Goal: Task Accomplishment & Management: Use online tool/utility

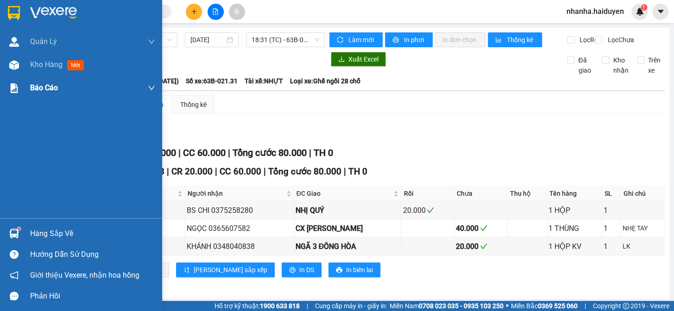
click at [0, 60] on div "Kho hàng mới" at bounding box center [81, 64] width 162 height 23
click at [7, 63] on div at bounding box center [14, 65] width 16 height 16
click at [13, 63] on img at bounding box center [14, 65] width 10 height 10
click at [45, 78] on div "Báo cáo" at bounding box center [92, 87] width 125 height 23
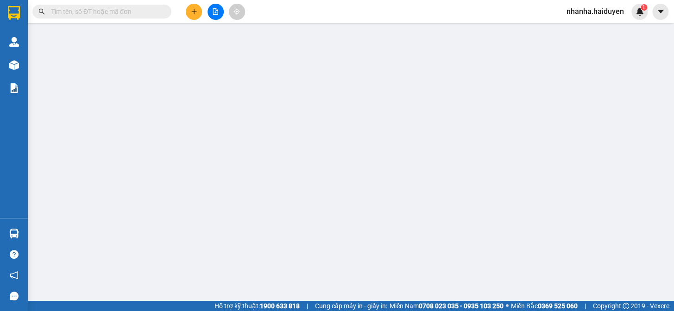
scroll to position [22, 0]
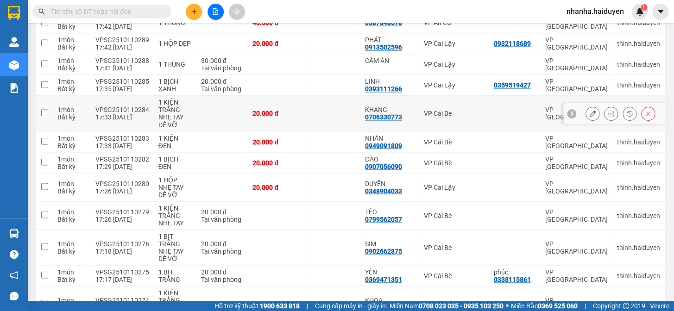
scroll to position [407, 0]
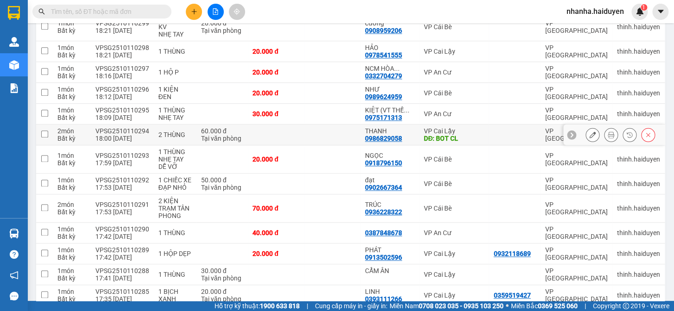
click at [317, 132] on td at bounding box center [332, 135] width 56 height 21
checkbox input "true"
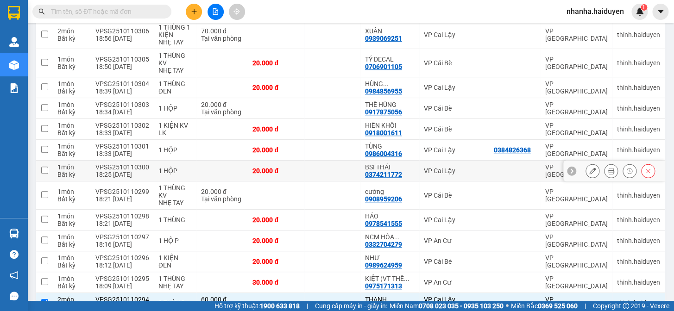
scroll to position [0, 0]
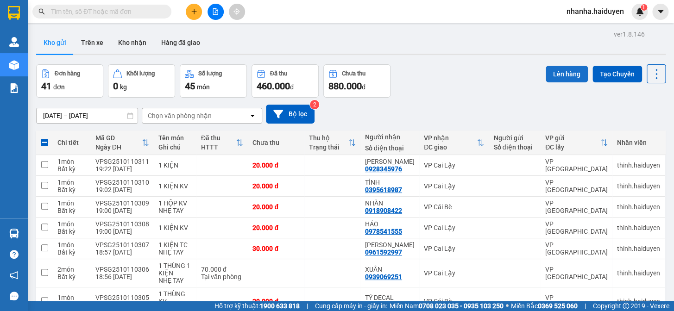
click at [575, 69] on button "Lên hàng" at bounding box center [567, 74] width 42 height 17
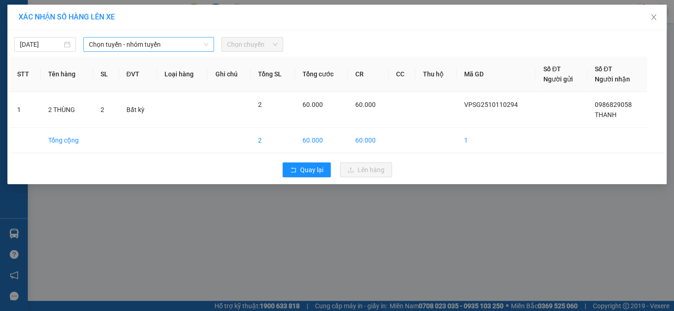
click at [186, 46] on span "Chọn tuyến - nhóm tuyến" at bounding box center [149, 45] width 120 height 14
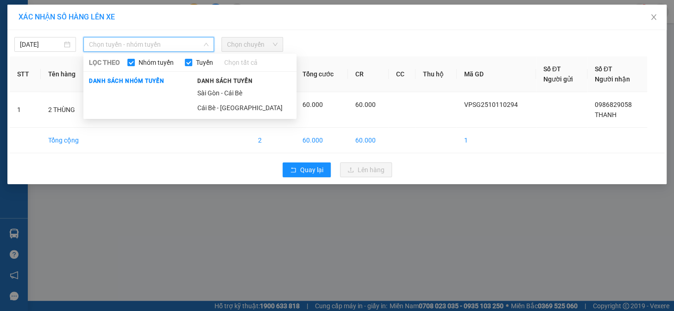
click at [209, 91] on li "Sài Gòn - Cái Bè" at bounding box center [244, 93] width 105 height 15
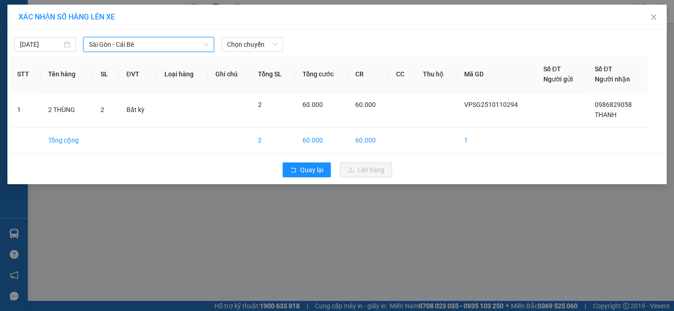
click at [247, 32] on div "[DATE] [GEOGRAPHIC_DATA] - Cái Bè [GEOGRAPHIC_DATA] - Cái Bè LỌC THEO Nhóm [PER…" at bounding box center [337, 41] width 655 height 19
drag, startPoint x: 250, startPoint y: 47, endPoint x: 254, endPoint y: 68, distance: 21.7
click at [249, 47] on span "Chọn chuyến" at bounding box center [252, 45] width 50 height 14
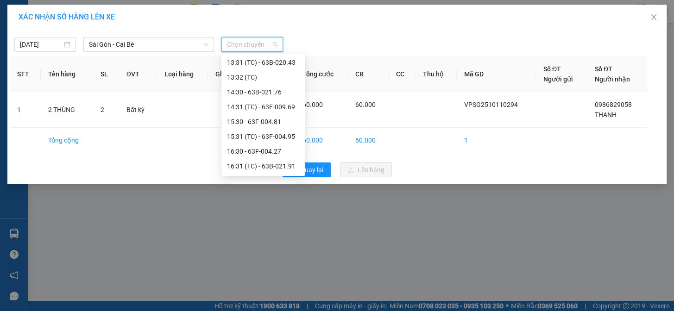
scroll to position [341, 0]
click at [254, 153] on div "19:30" at bounding box center [263, 152] width 72 height 10
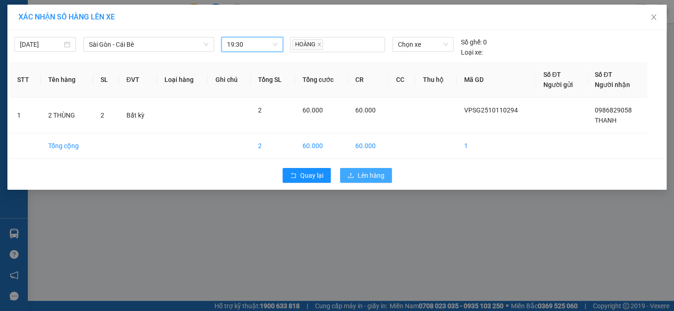
click at [347, 177] on button "Lên hàng" at bounding box center [366, 175] width 52 height 15
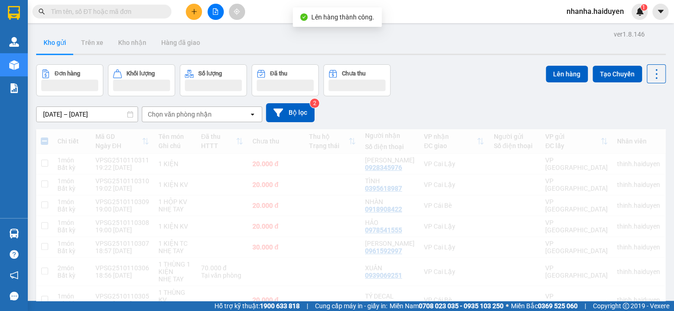
click at [213, 13] on icon "file-add" at bounding box center [215, 11] width 5 height 6
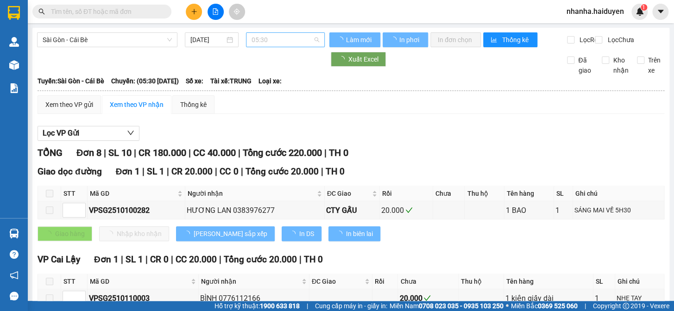
click at [269, 38] on span "05:30" at bounding box center [286, 40] width 68 height 14
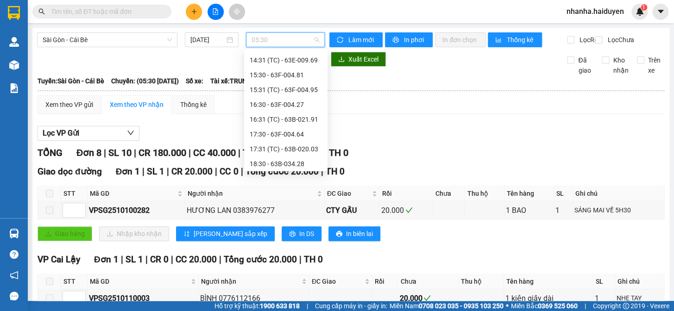
scroll to position [341, 0]
click at [283, 145] on div "19:30" at bounding box center [286, 148] width 72 height 10
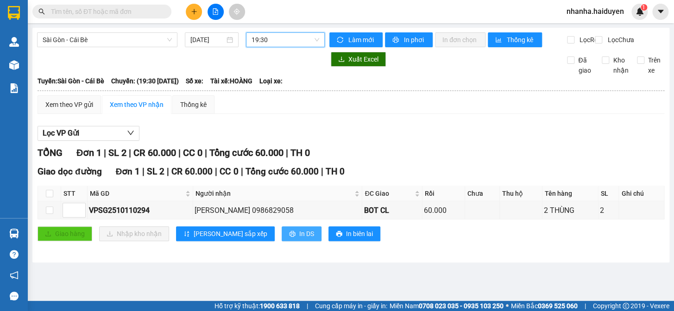
click at [282, 241] on button "In DS" at bounding box center [302, 234] width 40 height 15
click at [50, 197] on input "checkbox" at bounding box center [49, 193] width 7 height 7
checkbox input "true"
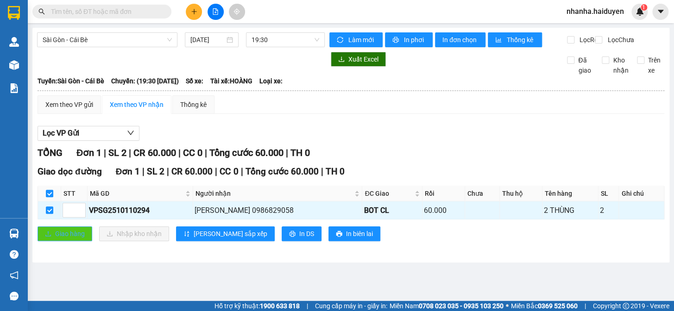
click at [55, 236] on span "Giao hàng" at bounding box center [70, 234] width 30 height 10
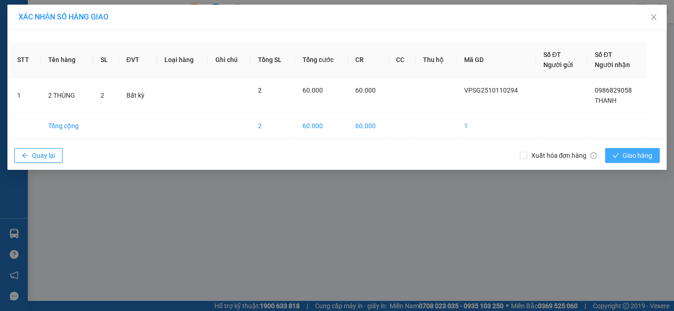
click at [647, 162] on button "Giao hàng" at bounding box center [632, 155] width 55 height 15
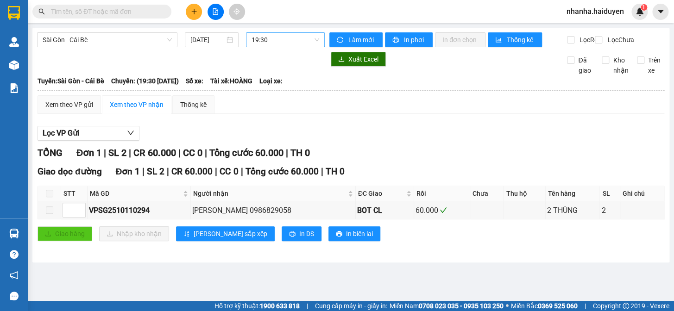
click at [310, 42] on span "19:30" at bounding box center [286, 40] width 68 height 14
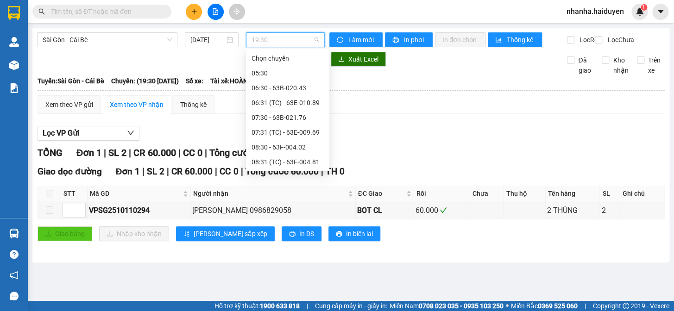
scroll to position [326, 0]
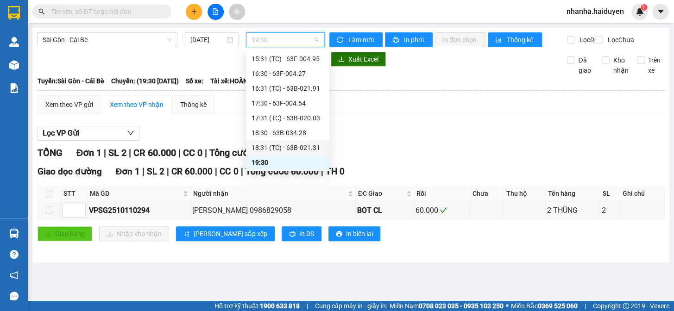
click at [286, 141] on div "18:31 (TC) - 63B-021.31" at bounding box center [287, 147] width 83 height 15
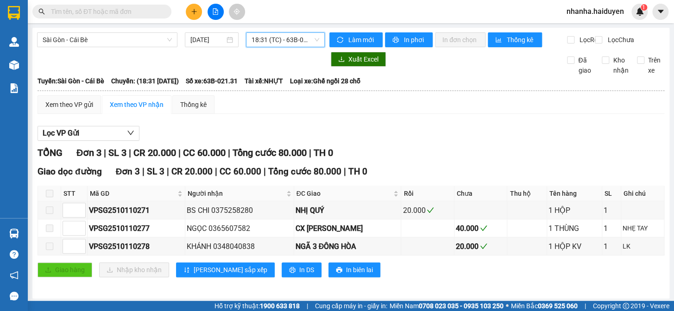
click at [278, 40] on span "18:31 (TC) - 63B-021.31" at bounding box center [286, 40] width 68 height 14
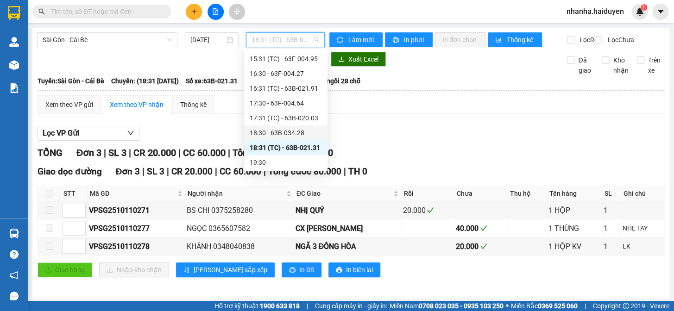
click at [287, 128] on div "18:30 - 63B-034.28" at bounding box center [286, 133] width 72 height 10
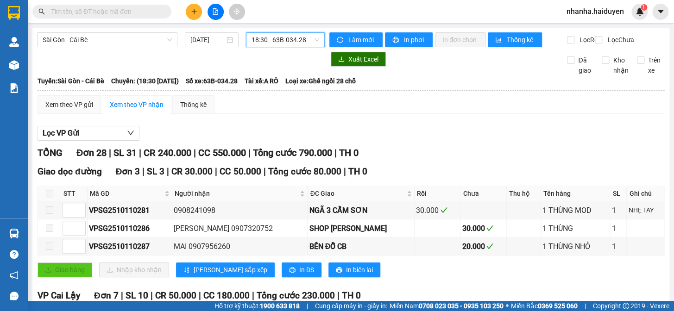
click at [280, 33] on span "18:30 - 63B-034.28" at bounding box center [286, 40] width 68 height 14
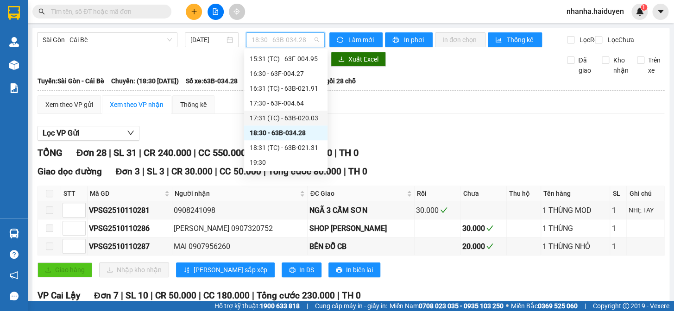
click at [303, 118] on div "17:31 (TC) - 63B-020.03" at bounding box center [286, 118] width 72 height 10
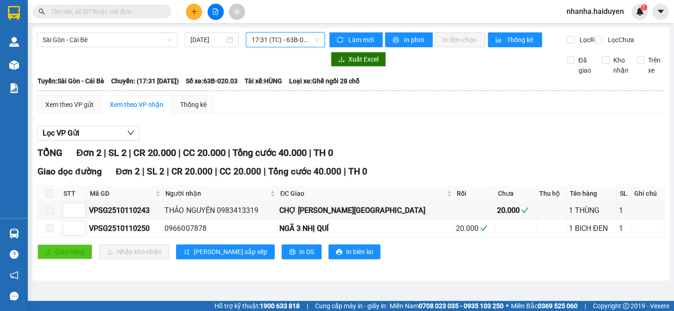
click at [278, 43] on span "17:31 (TC) - 63B-020.03" at bounding box center [286, 40] width 68 height 14
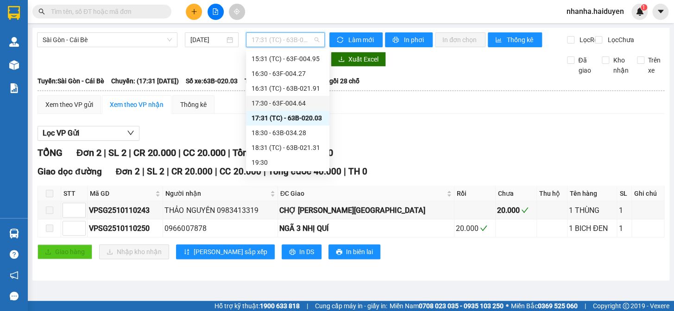
click at [279, 104] on div "17:30 - 63F-004.64" at bounding box center [288, 103] width 72 height 10
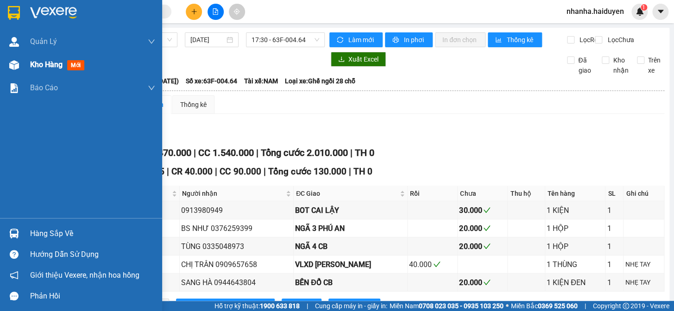
click at [11, 67] on img at bounding box center [14, 65] width 10 height 10
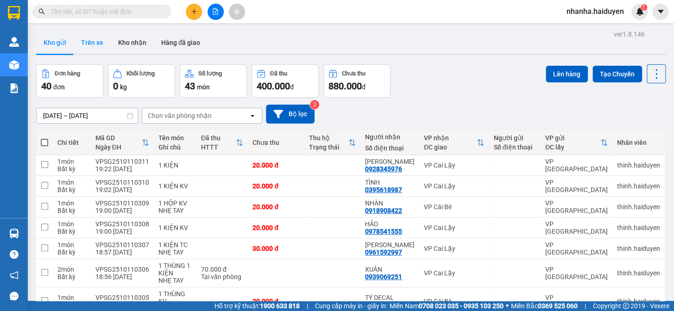
click at [90, 43] on button "Trên xe" at bounding box center [92, 43] width 37 height 22
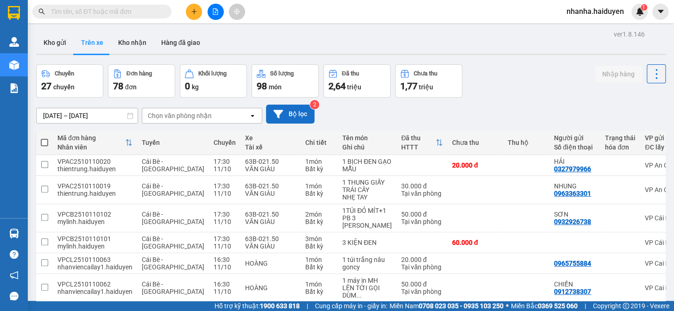
click at [280, 114] on icon at bounding box center [278, 114] width 10 height 10
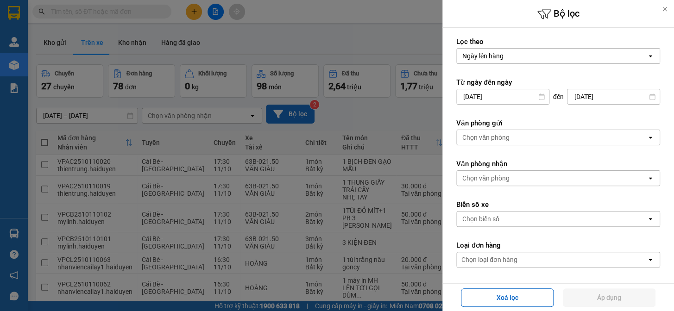
click at [470, 144] on div "Chọn văn phòng" at bounding box center [552, 137] width 190 height 15
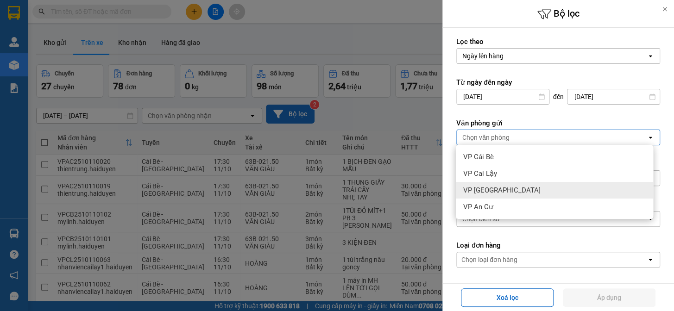
click at [501, 190] on div "VP [GEOGRAPHIC_DATA]" at bounding box center [554, 190] width 197 height 17
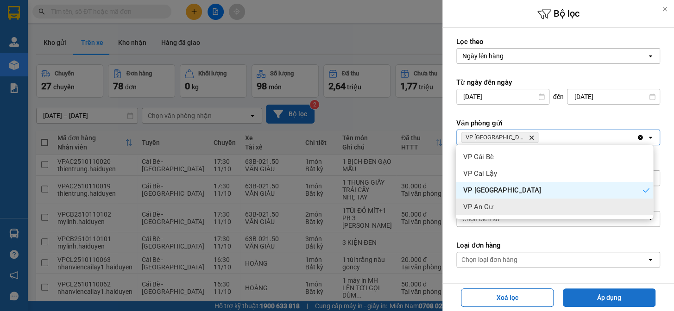
click at [598, 298] on button "Áp dụng" at bounding box center [609, 298] width 93 height 19
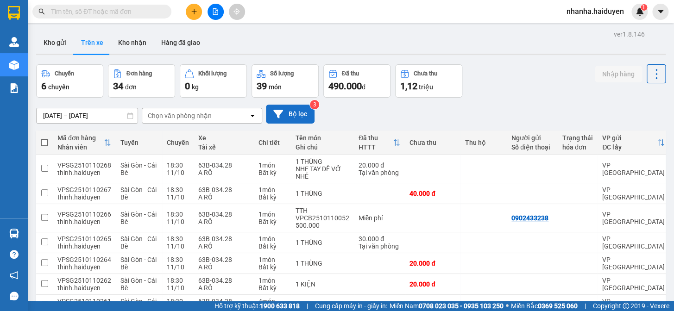
scroll to position [118, 0]
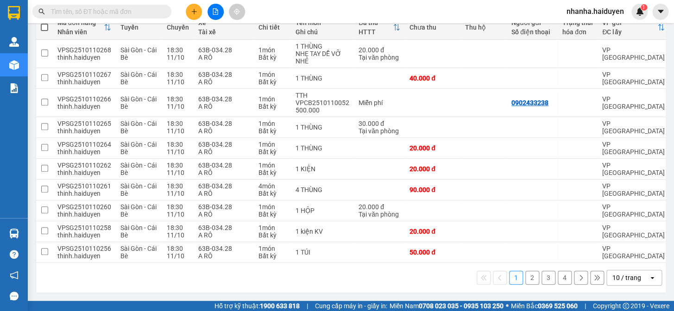
click at [624, 278] on div "10 / trang" at bounding box center [626, 277] width 29 height 9
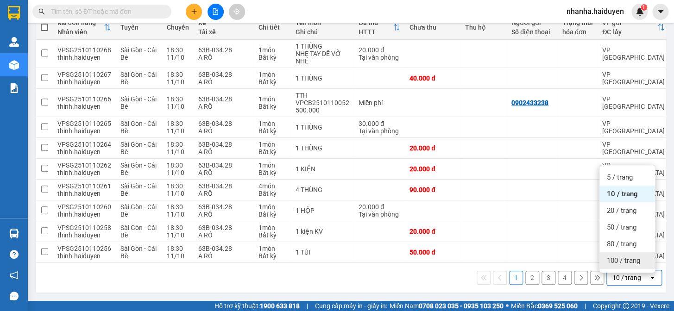
click at [629, 263] on div "100 / trang" at bounding box center [627, 260] width 56 height 17
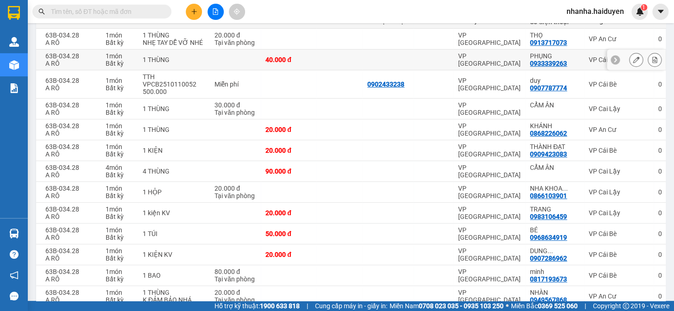
scroll to position [0, 0]
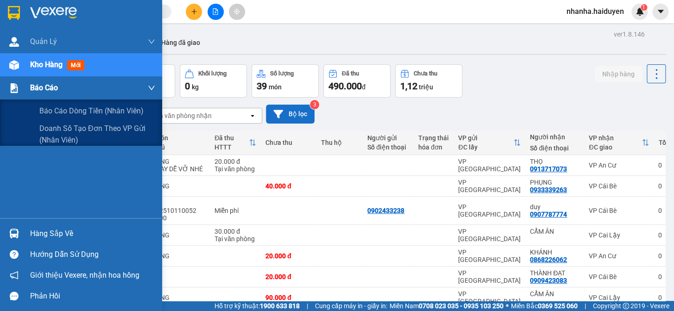
click at [57, 91] on span "Báo cáo" at bounding box center [44, 88] width 28 height 12
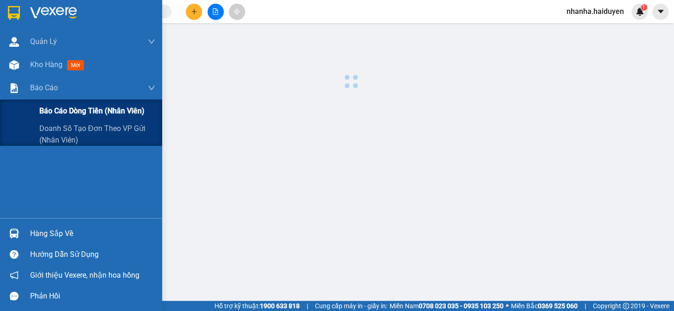
click at [57, 113] on span "Báo cáo dòng tiền (nhân viên)" at bounding box center [91, 111] width 105 height 12
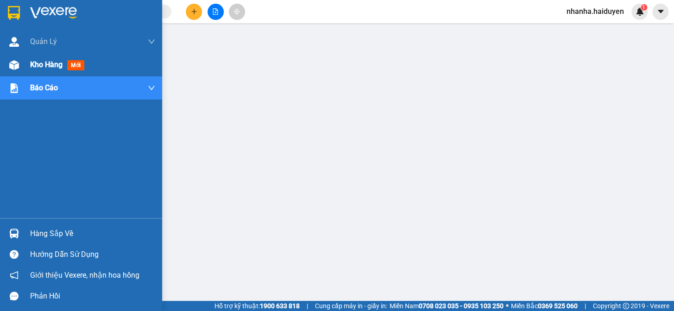
click at [48, 66] on span "Kho hàng" at bounding box center [46, 64] width 32 height 9
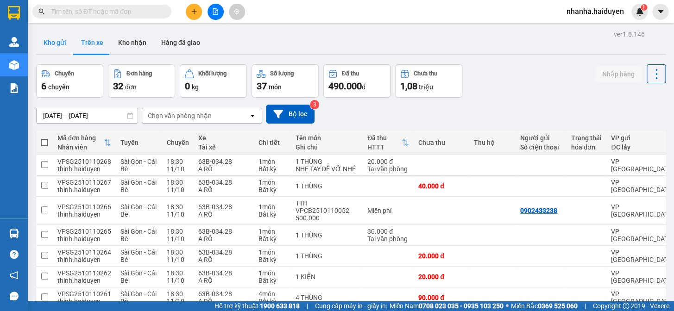
click at [59, 45] on button "Kho gửi" at bounding box center [55, 43] width 38 height 22
